Goal: Information Seeking & Learning: Learn about a topic

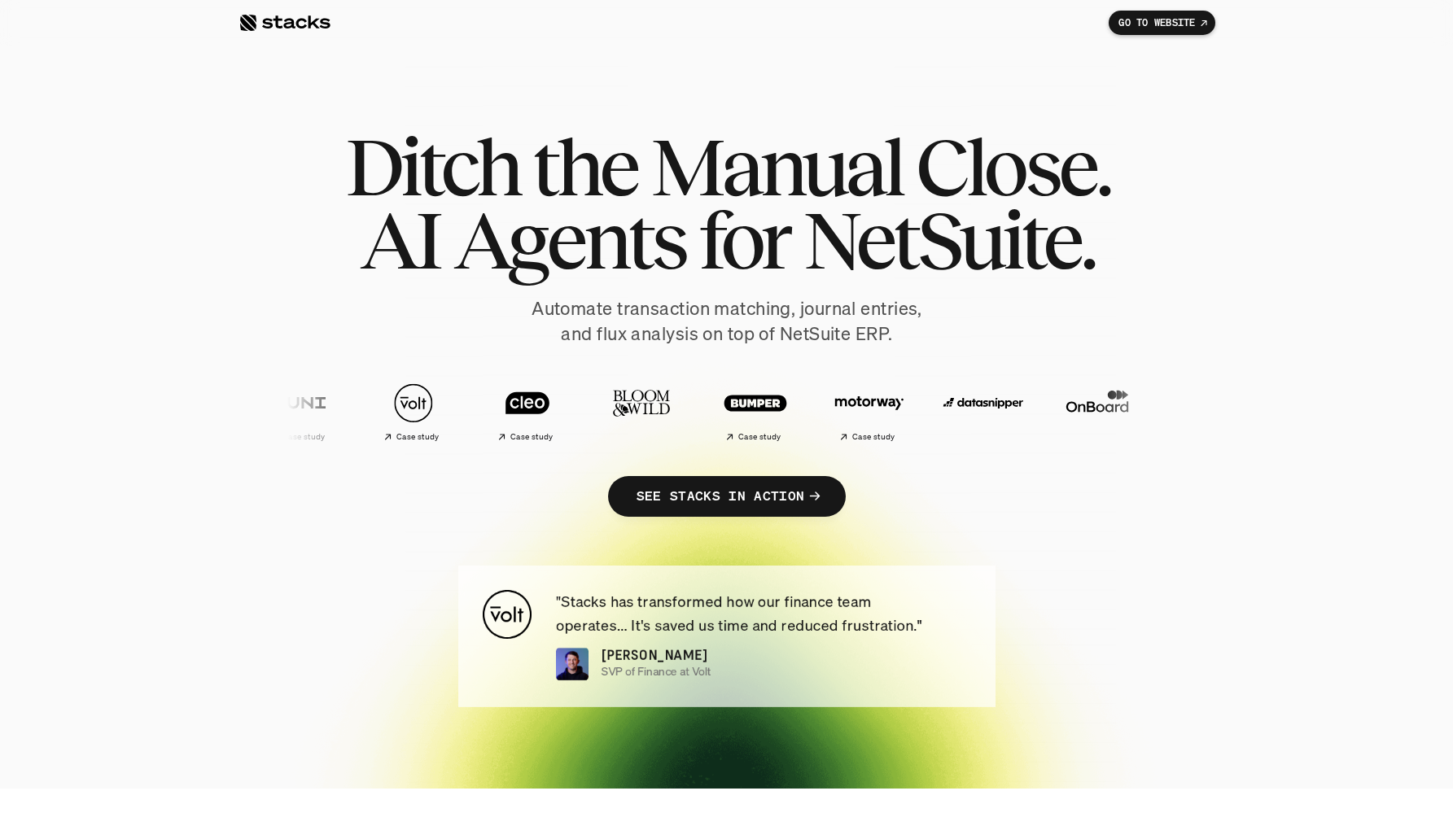
click at [1, 258] on section "Ditch the Manual Close. AI Agents for NetSuite. Automate transaction matching, …" at bounding box center [726, 394] width 1453 height 789
click at [273, 23] on div at bounding box center [284, 23] width 92 height 20
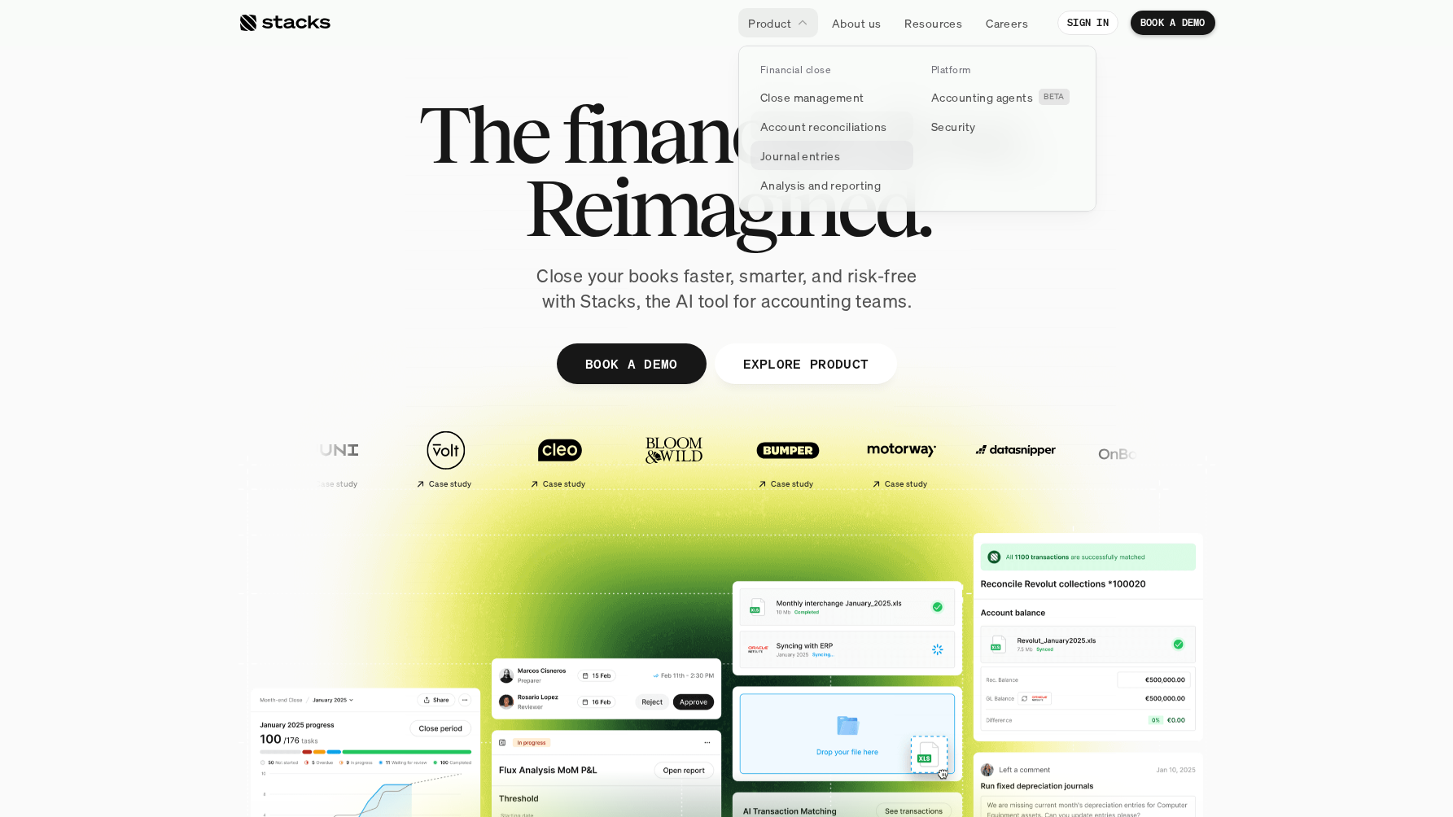
click at [788, 147] on p "Journal entries" at bounding box center [800, 155] width 80 height 17
